Goal: Information Seeking & Learning: Learn about a topic

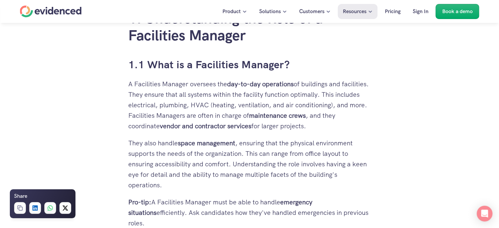
scroll to position [460, 0]
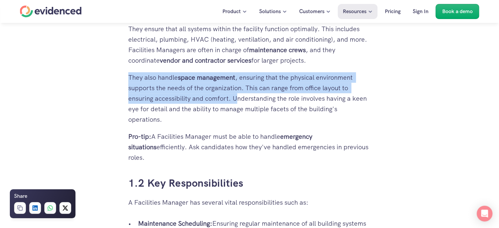
drag, startPoint x: 129, startPoint y: 75, endPoint x: 236, endPoint y: 97, distance: 109.3
click at [236, 97] on p "They also handle space management , ensuring that the physical environment supp…" at bounding box center [249, 98] width 243 height 53
copy p "They also handle space management , ensuring that the physical environment supp…"
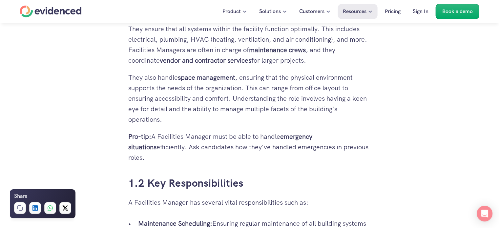
click at [267, 96] on p "They also handle space management , ensuring that the physical environment supp…" at bounding box center [249, 98] width 243 height 53
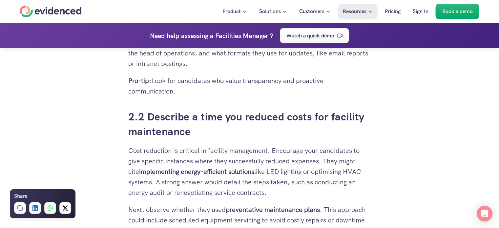
scroll to position [1248, 0]
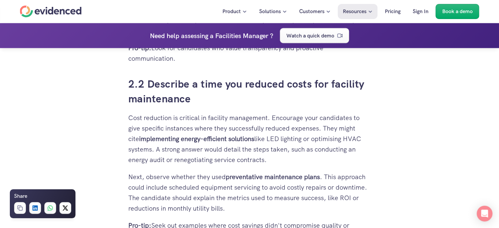
click at [214, 113] on p "Cost reduction is critical in facility management. Encourage your candidates to…" at bounding box center [249, 138] width 243 height 53
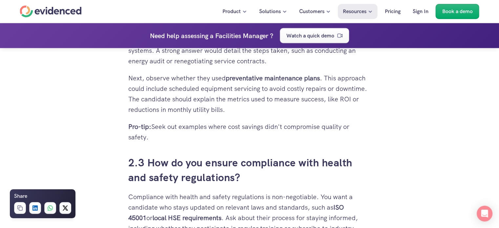
scroll to position [1412, 0]
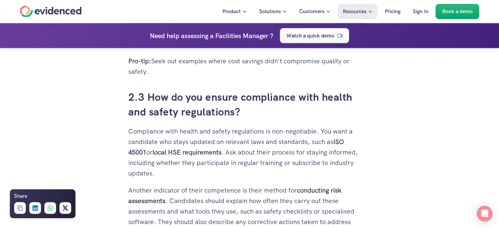
drag, startPoint x: 147, startPoint y: 84, endPoint x: 258, endPoint y: 104, distance: 112.5
click at [258, 104] on h3 "2.3 How do you ensure compliance with health and safety regulations?" at bounding box center [249, 105] width 243 height 30
copy h3 "How do you ensure compliance with health and safety regulations?"
click at [221, 150] on p "Compliance with health and safety regulations is non-negotiable. You want a can…" at bounding box center [249, 152] width 243 height 53
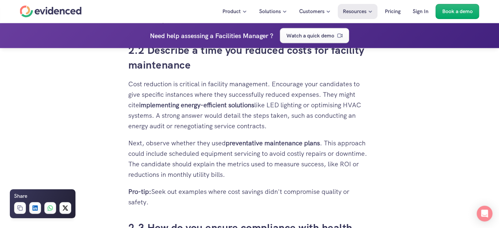
scroll to position [1248, 0]
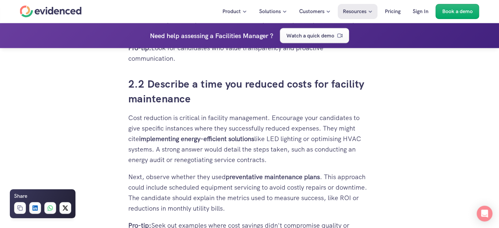
drag, startPoint x: 148, startPoint y: 71, endPoint x: 155, endPoint y: 86, distance: 16.4
click at [196, 89] on h3 "2.2 Describe a time you reduced costs for facility maintenance" at bounding box center [249, 92] width 243 height 30
copy h3 "Describe a time you reduced costs for facility maintenance"
